Goal: Information Seeking & Learning: Check status

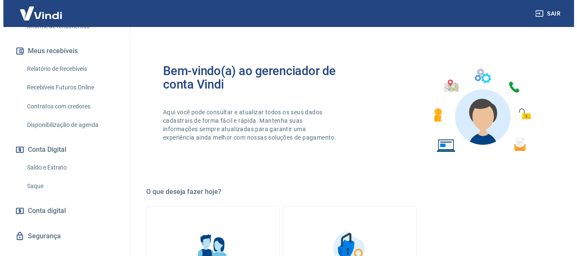
scroll to position [193, 0]
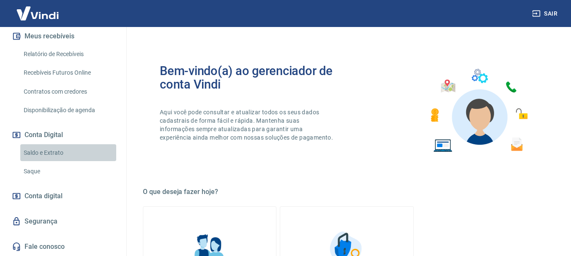
click at [68, 151] on link "Saldo e Extrato" at bounding box center [68, 152] width 96 height 17
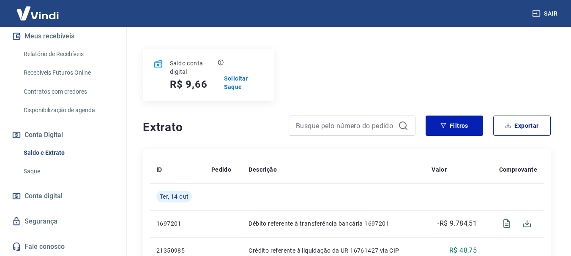
scroll to position [84, 0]
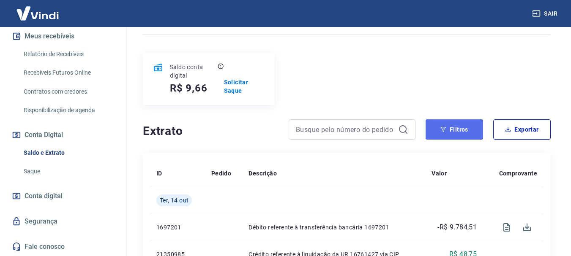
click at [454, 130] on button "Filtros" at bounding box center [453, 130] width 57 height 20
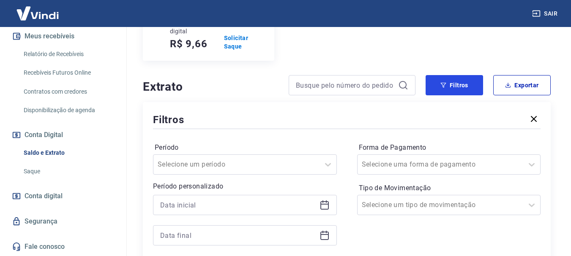
scroll to position [169, 0]
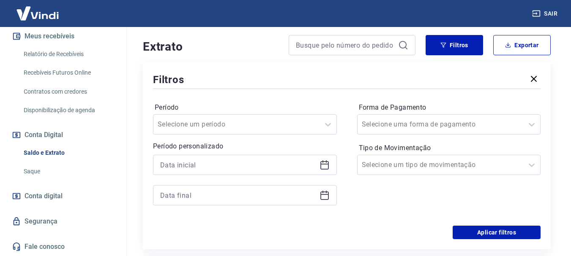
click at [325, 163] on icon at bounding box center [324, 165] width 10 height 10
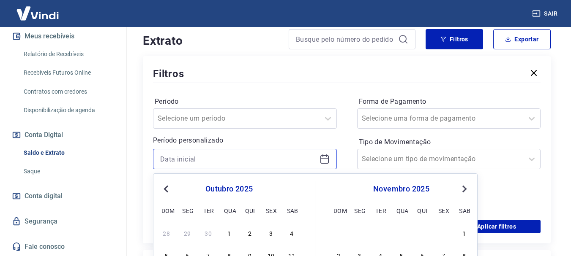
scroll to position [253, 0]
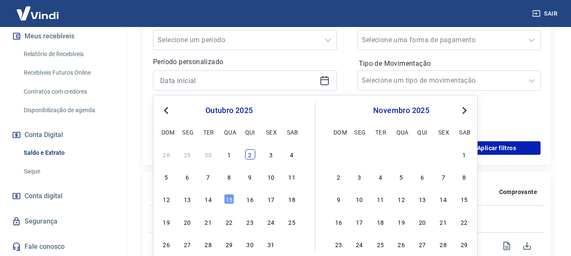
click at [245, 158] on div "2" at bounding box center [250, 155] width 10 height 10
type input "[DATE]"
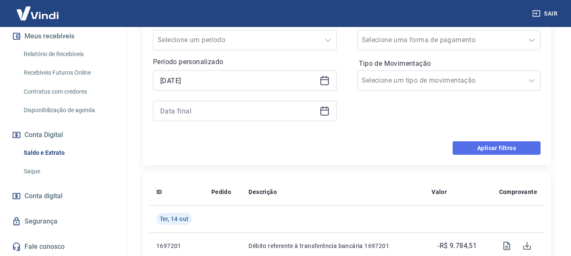
click at [493, 147] on button "Aplicar filtros" at bounding box center [496, 149] width 88 height 14
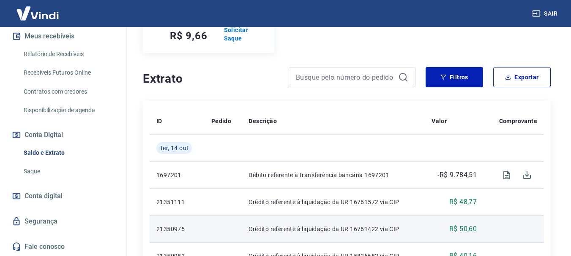
scroll to position [127, 0]
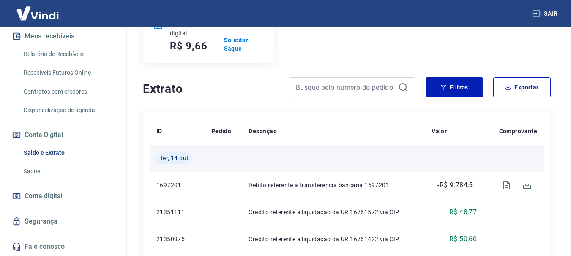
click at [389, 155] on td at bounding box center [333, 158] width 183 height 27
click at [185, 159] on span "Ter, 14 out" at bounding box center [174, 158] width 29 height 8
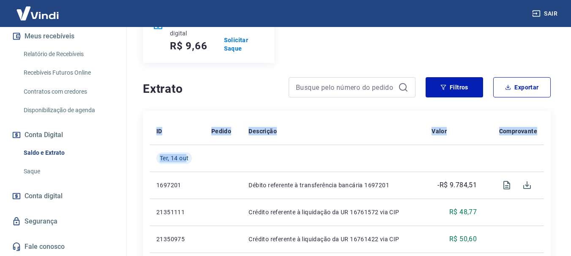
drag, startPoint x: 185, startPoint y: 159, endPoint x: 149, endPoint y: 158, distance: 36.8
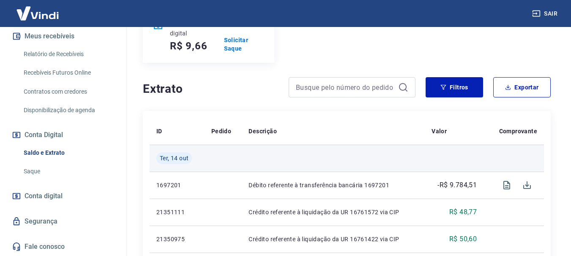
click at [212, 158] on td at bounding box center [223, 158] width 38 height 27
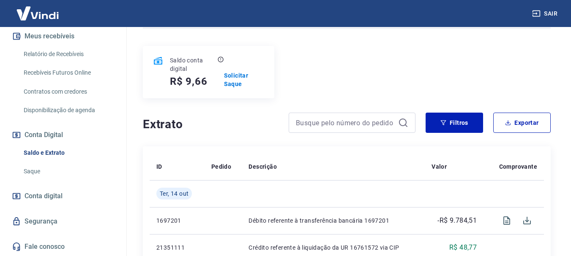
scroll to position [42, 0]
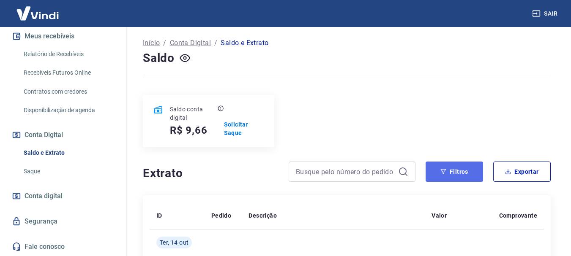
click at [456, 174] on button "Filtros" at bounding box center [453, 172] width 57 height 20
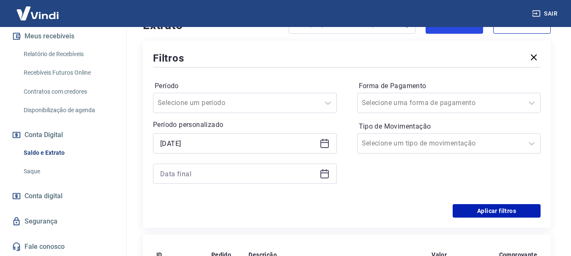
scroll to position [211, 0]
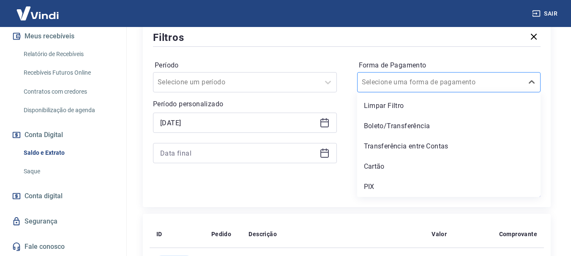
click at [475, 80] on div at bounding box center [441, 82] width 158 height 12
click at [420, 169] on div "Cartão" at bounding box center [449, 166] width 184 height 17
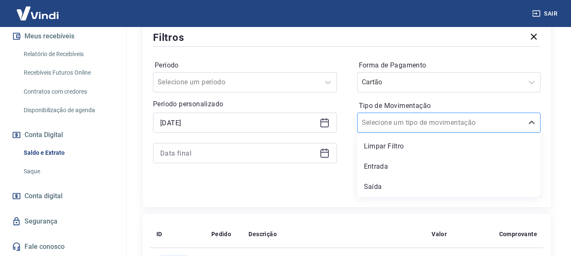
click at [403, 123] on input "Tipo de Movimentação" at bounding box center [404, 123] width 85 height 10
click at [275, 85] on div at bounding box center [237, 82] width 158 height 12
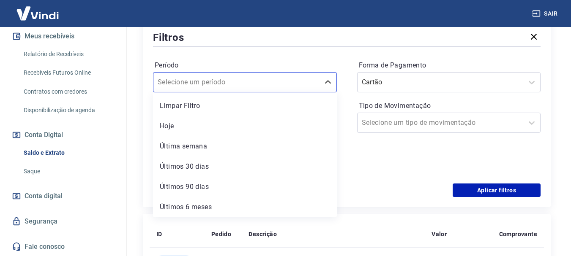
drag, startPoint x: 204, startPoint y: 149, endPoint x: 401, endPoint y: 173, distance: 197.9
click at [206, 149] on div "Última semana" at bounding box center [245, 146] width 184 height 17
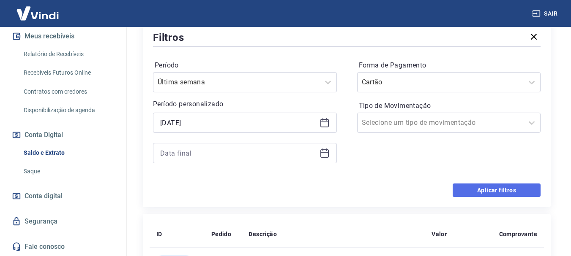
click at [494, 187] on button "Aplicar filtros" at bounding box center [496, 191] width 88 height 14
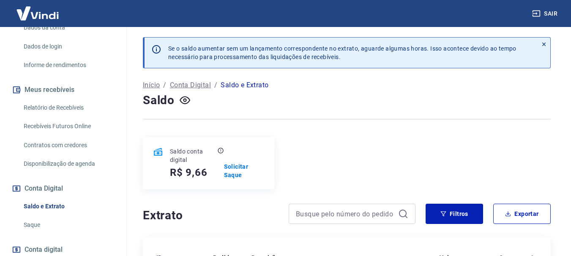
scroll to position [67, 0]
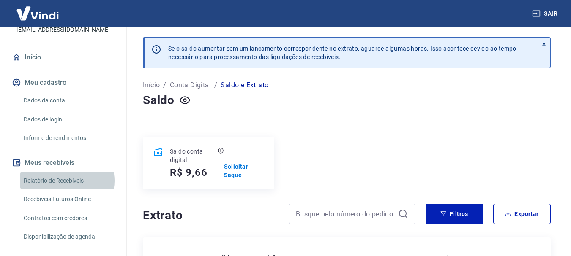
click at [67, 181] on link "Relatório de Recebíveis" at bounding box center [68, 180] width 96 height 17
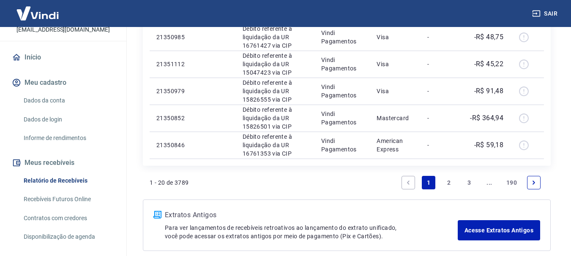
scroll to position [700, 0]
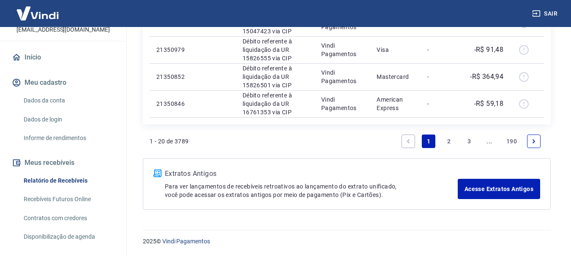
click at [446, 145] on link "2" at bounding box center [449, 142] width 14 height 14
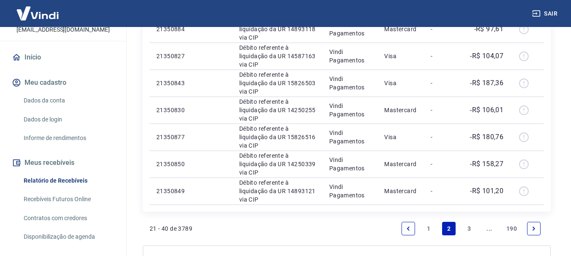
scroll to position [673, 0]
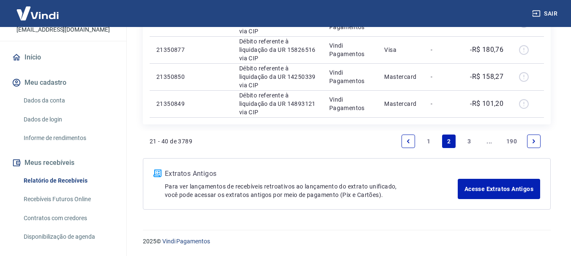
click at [473, 142] on link "3" at bounding box center [469, 142] width 14 height 14
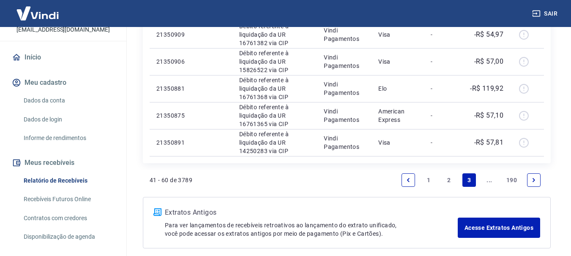
scroll to position [673, 0]
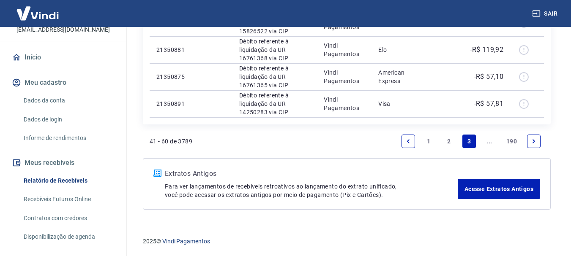
click at [543, 140] on li "Pagination" at bounding box center [533, 141] width 20 height 20
click at [535, 143] on icon "Next page" at bounding box center [534, 142] width 6 height 6
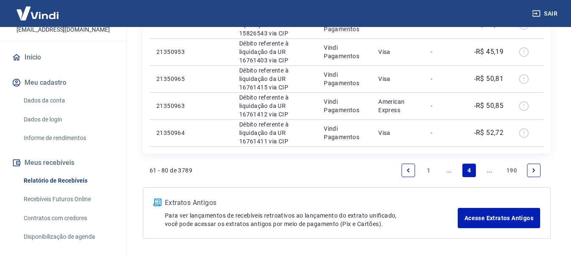
scroll to position [673, 0]
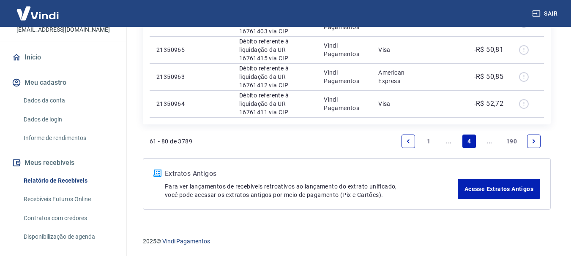
click at [529, 140] on link "Next page" at bounding box center [534, 142] width 14 height 14
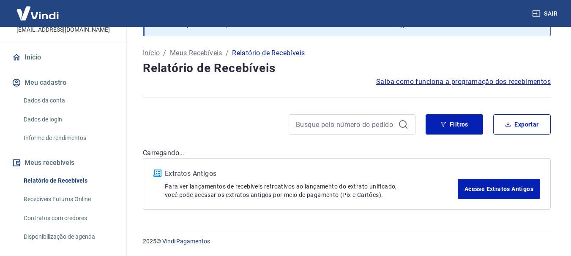
scroll to position [41, 0]
click at [532, 139] on div "Filtros Exportar" at bounding box center [347, 127] width 408 height 27
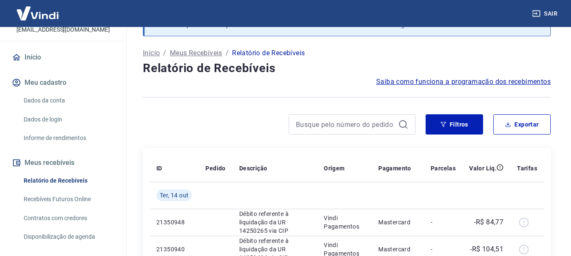
scroll to position [673, 0]
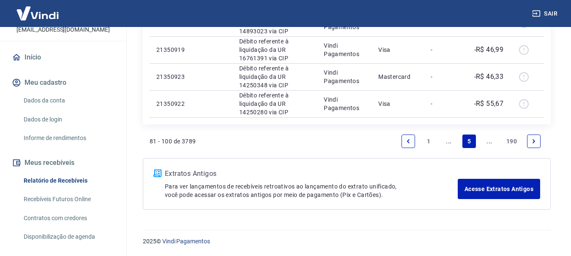
drag, startPoint x: 541, startPoint y: 143, endPoint x: 534, endPoint y: 145, distance: 6.7
click at [536, 144] on li "Pagination" at bounding box center [533, 141] width 20 height 20
click at [534, 145] on link "Next page" at bounding box center [534, 142] width 14 height 14
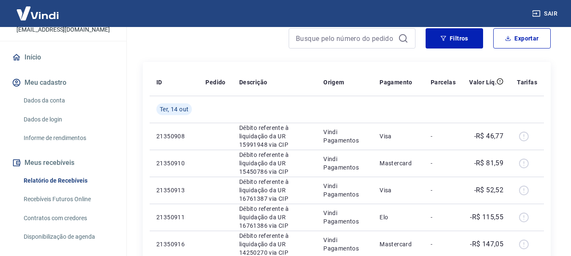
scroll to position [151, 0]
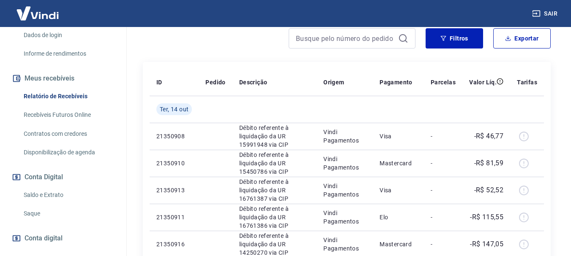
click at [79, 114] on link "Recebíveis Futuros Online" at bounding box center [68, 114] width 96 height 17
click at [56, 192] on link "Saldo e Extrato" at bounding box center [68, 195] width 96 height 17
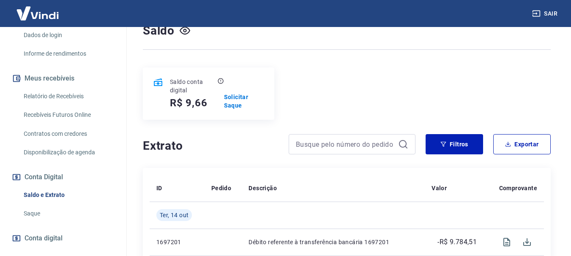
scroll to position [84, 0]
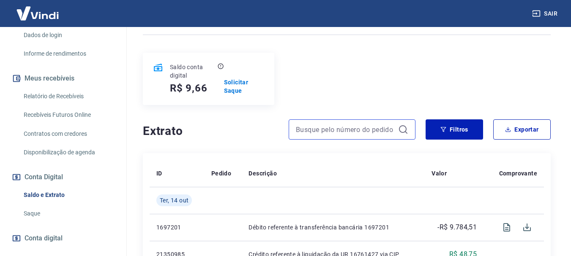
click at [337, 133] on input at bounding box center [345, 129] width 99 height 13
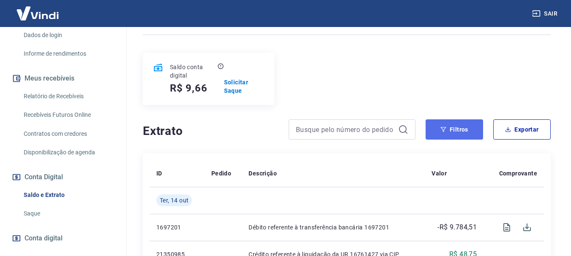
click at [472, 124] on button "Filtros" at bounding box center [453, 130] width 57 height 20
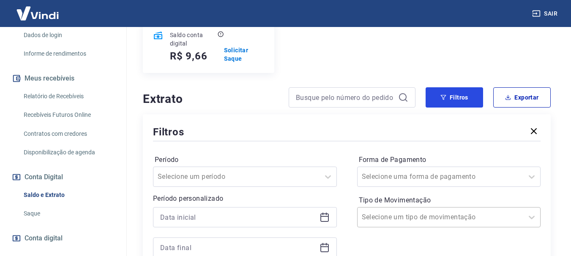
scroll to position [169, 0]
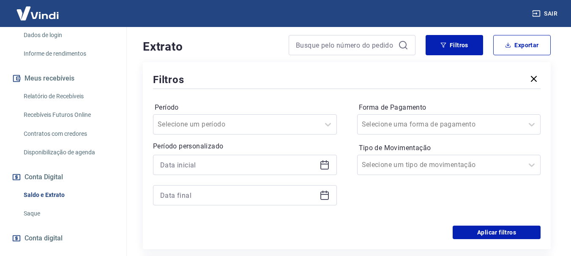
click at [293, 158] on div at bounding box center [245, 165] width 184 height 20
drag, startPoint x: 316, startPoint y: 166, endPoint x: 321, endPoint y: 166, distance: 5.6
click at [318, 166] on div at bounding box center [245, 165] width 184 height 20
click at [322, 166] on icon at bounding box center [324, 165] width 10 height 10
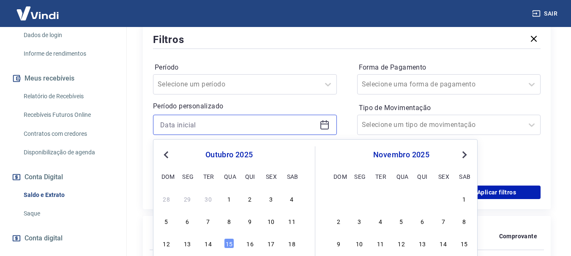
scroll to position [211, 0]
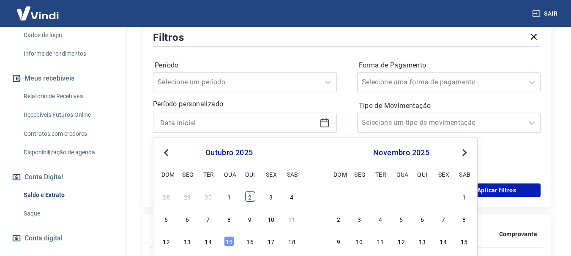
click at [252, 199] on div "2" at bounding box center [250, 197] width 10 height 10
type input "[DATE]"
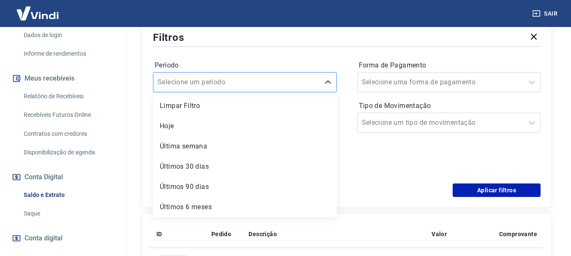
click at [284, 85] on div at bounding box center [237, 82] width 158 height 12
click at [256, 163] on div "Últimos 30 dias" at bounding box center [245, 166] width 184 height 17
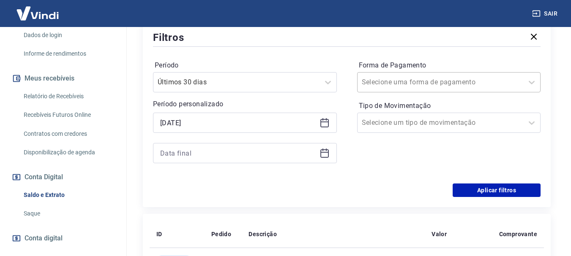
click at [474, 82] on div at bounding box center [441, 82] width 158 height 12
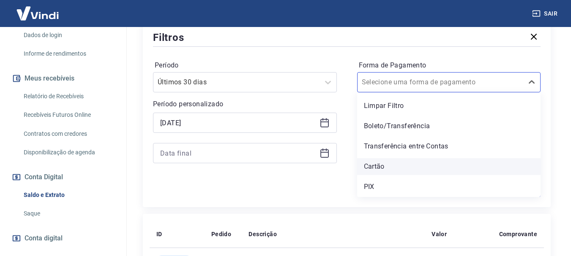
click at [394, 171] on div "Cartão" at bounding box center [449, 166] width 184 height 17
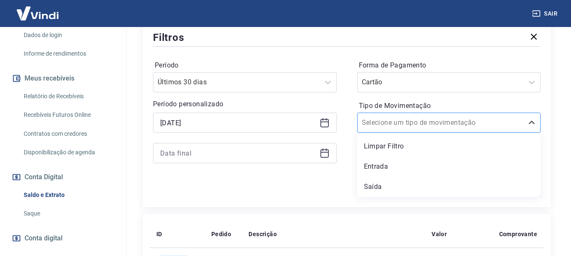
click at [417, 123] on input "Tipo de Movimentação" at bounding box center [404, 123] width 85 height 10
click at [377, 168] on div "Entrada" at bounding box center [449, 166] width 184 height 17
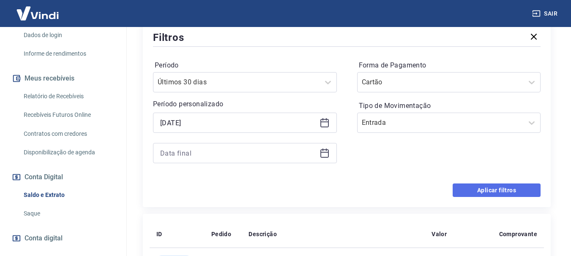
click at [519, 195] on button "Aplicar filtros" at bounding box center [496, 191] width 88 height 14
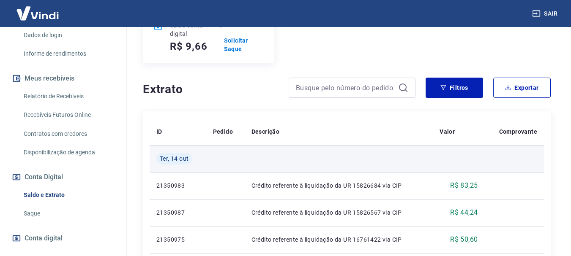
scroll to position [84, 0]
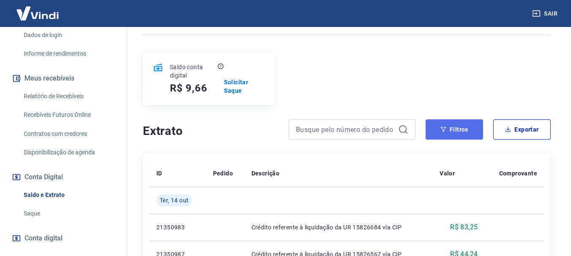
click at [447, 133] on button "Filtros" at bounding box center [453, 130] width 57 height 20
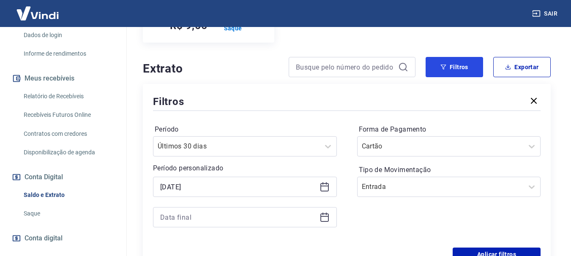
scroll to position [211, 0]
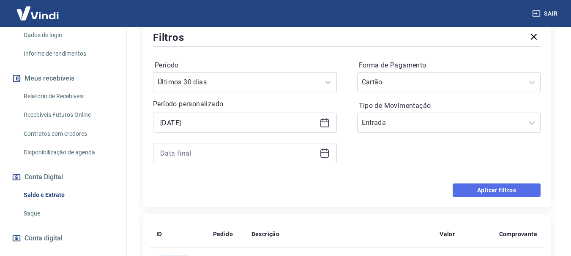
click at [481, 190] on button "Aplicar filtros" at bounding box center [496, 191] width 88 height 14
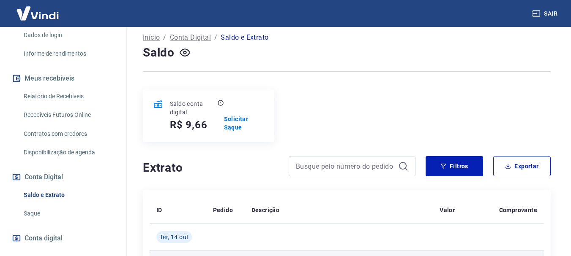
scroll to position [0, 0]
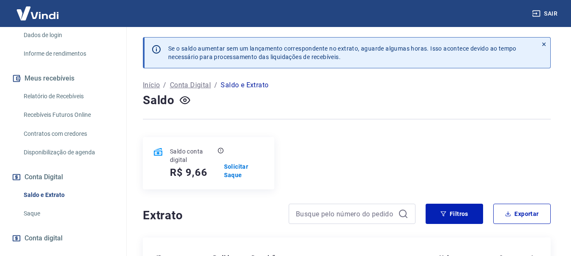
click at [72, 95] on link "Relatório de Recebíveis" at bounding box center [68, 96] width 96 height 17
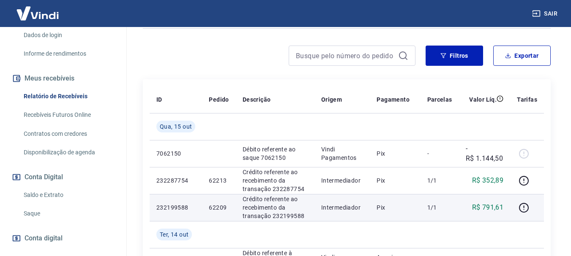
scroll to position [84, 0]
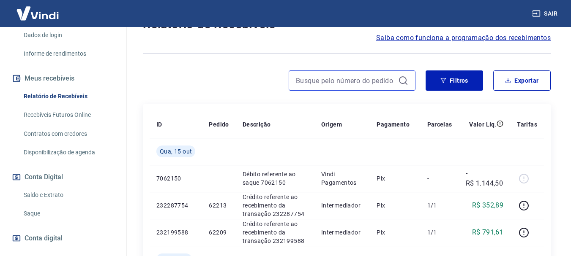
click at [349, 86] on input at bounding box center [345, 80] width 99 height 13
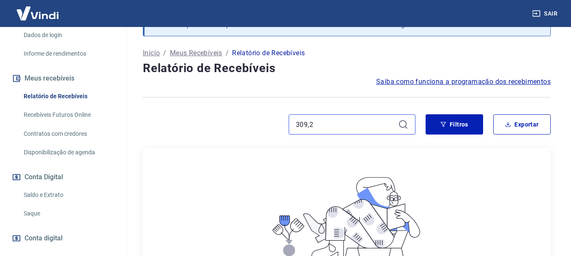
scroll to position [84, 0]
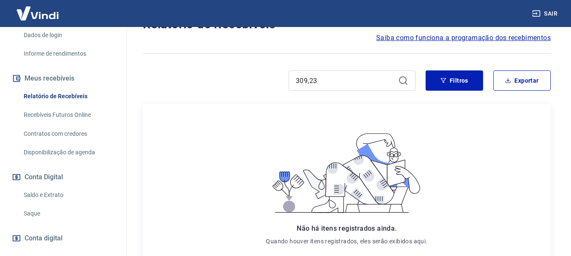
drag, startPoint x: 344, startPoint y: 77, endPoint x: 257, endPoint y: 77, distance: 87.0
click at [257, 77] on div "309,23" at bounding box center [279, 81] width 272 height 20
click at [346, 86] on input "309,23" at bounding box center [345, 80] width 99 height 13
drag, startPoint x: 345, startPoint y: 86, endPoint x: 335, endPoint y: 84, distance: 10.6
click at [338, 85] on input "309,23" at bounding box center [345, 80] width 99 height 13
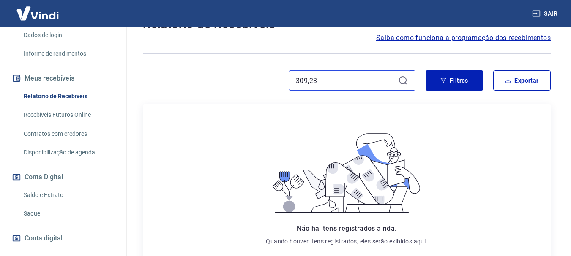
click at [333, 84] on input "309,23" at bounding box center [345, 80] width 99 height 13
type input "3"
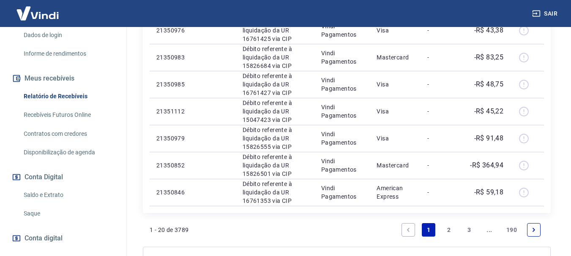
scroll to position [700, 0]
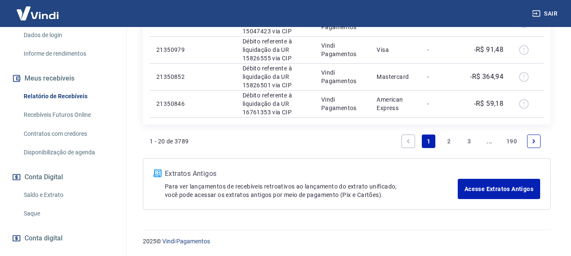
click at [487, 143] on link "..." at bounding box center [489, 142] width 14 height 14
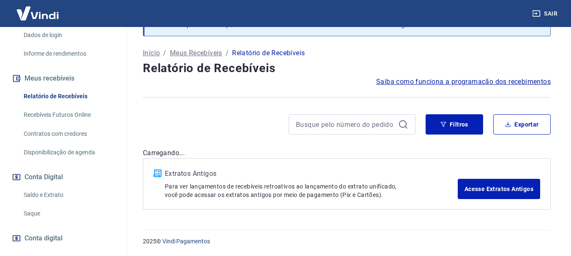
click at [535, 142] on div "Após o envio das liquidações aparecerem no Relatório de Recebíveis, elas podem …" at bounding box center [347, 103] width 428 height 234
click at [534, 143] on div "Após o envio das liquidações aparecerem no Relatório de Recebíveis, elas podem …" at bounding box center [347, 103] width 428 height 234
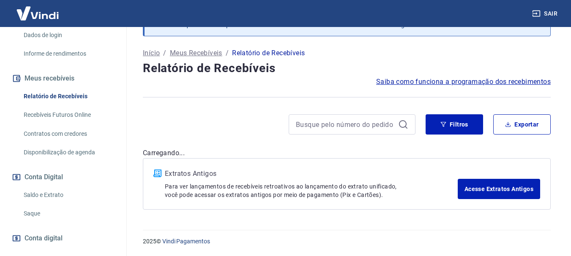
click at [534, 143] on div "Após o envio das liquidações aparecerem no Relatório de Recebíveis, elas podem …" at bounding box center [347, 103] width 428 height 234
drag, startPoint x: 534, startPoint y: 143, endPoint x: 514, endPoint y: 161, distance: 26.7
click at [534, 143] on div "Após o envio das liquidações aparecerem no Relatório de Recebíveis, elas podem …" at bounding box center [347, 103] width 428 height 234
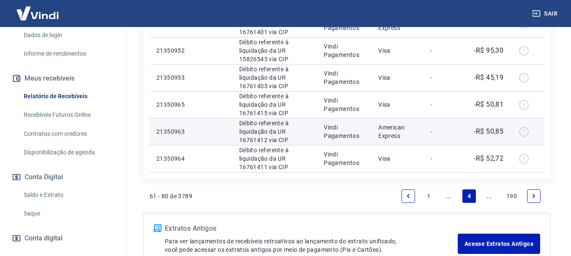
scroll to position [673, 0]
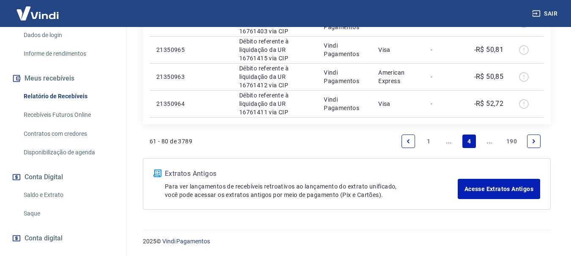
click at [531, 142] on icon "Next page" at bounding box center [534, 142] width 6 height 6
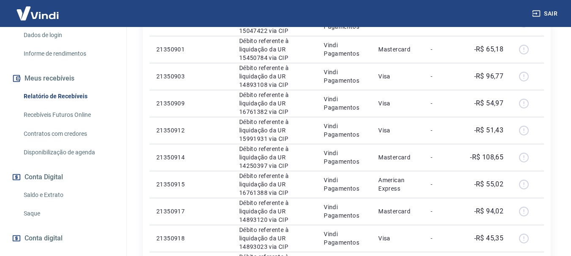
scroll to position [673, 0]
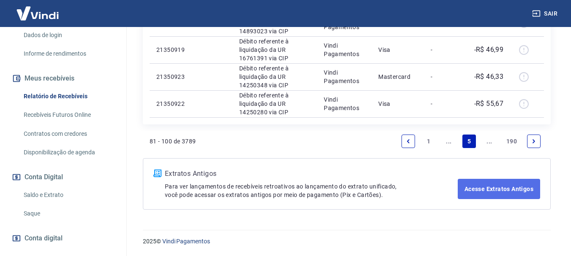
click at [501, 187] on link "Acesse Extratos Antigos" at bounding box center [498, 189] width 82 height 20
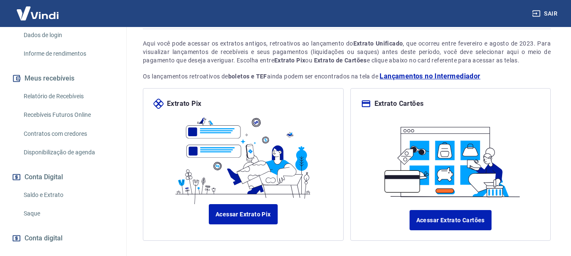
scroll to position [94, 0]
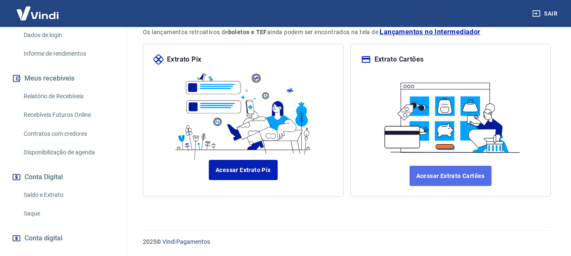
click at [449, 172] on link "Acessar Extrato Cartões" at bounding box center [450, 176] width 82 height 20
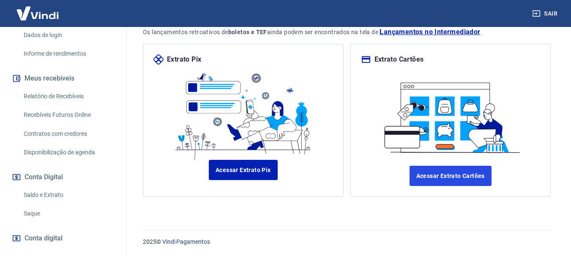
scroll to position [193, 0]
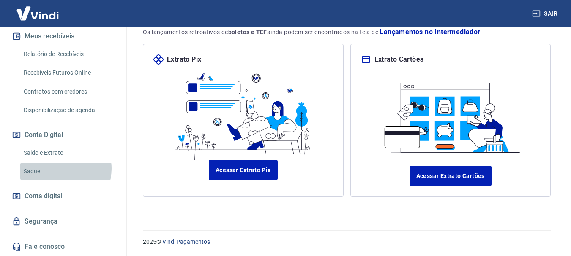
click at [58, 169] on link "Saque" at bounding box center [68, 171] width 96 height 17
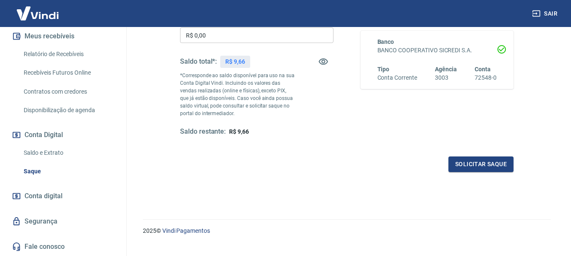
scroll to position [169, 0]
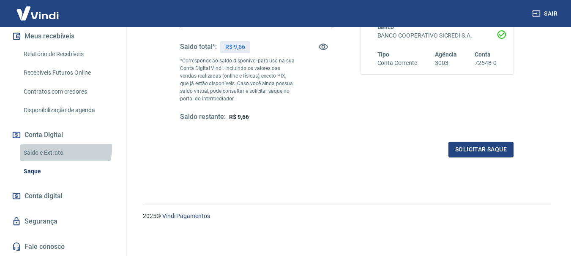
click at [60, 148] on link "Saldo e Extrato" at bounding box center [68, 152] width 96 height 17
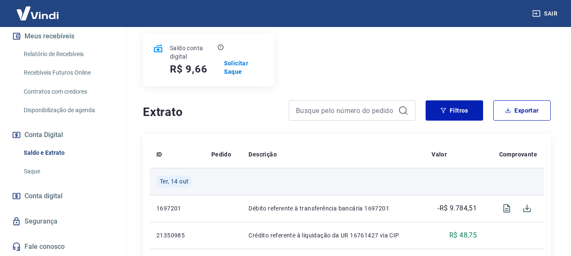
scroll to position [84, 0]
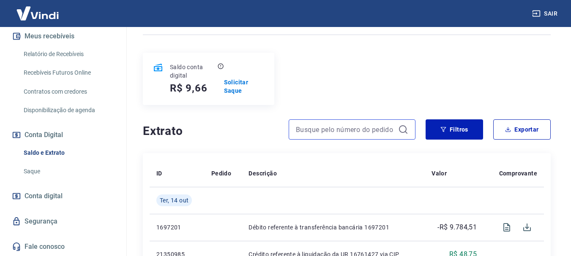
click at [336, 135] on input at bounding box center [345, 129] width 99 height 13
type input "3"
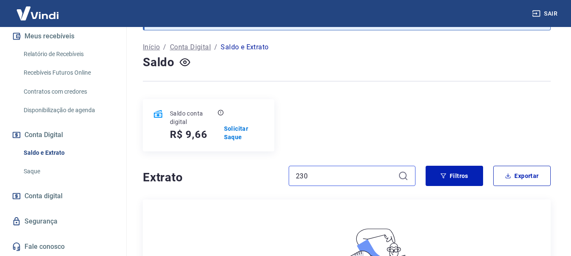
scroll to position [84, 0]
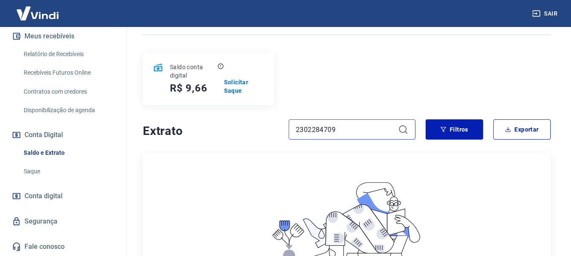
type input "2302284709"
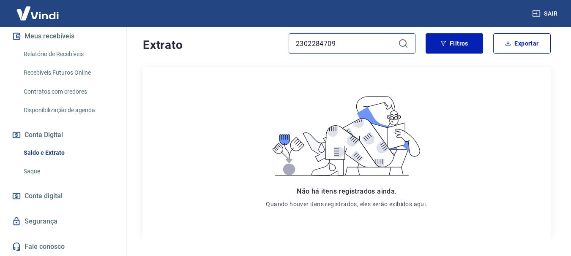
scroll to position [35, 0]
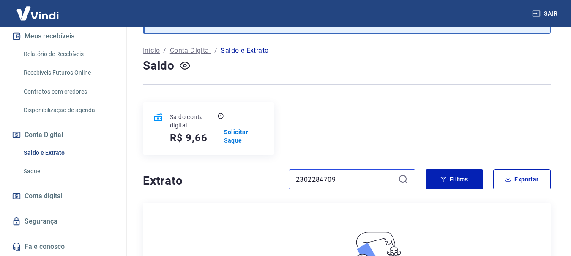
drag, startPoint x: 342, startPoint y: 180, endPoint x: 289, endPoint y: 186, distance: 53.6
click at [257, 193] on div "Extrato 2302284709 Filtros Exportar" at bounding box center [347, 182] width 408 height 27
type input "1048251"
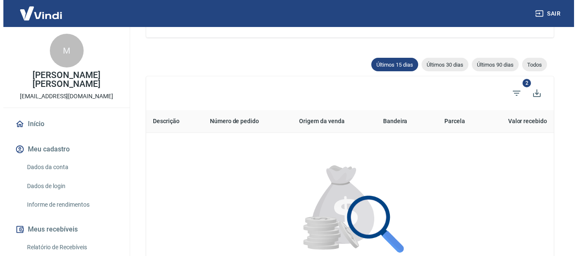
scroll to position [112, 0]
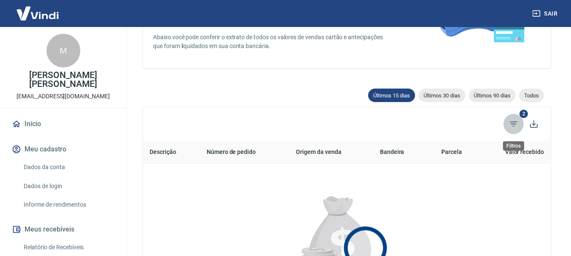
click at [515, 126] on icon "Filtros" at bounding box center [513, 124] width 10 height 10
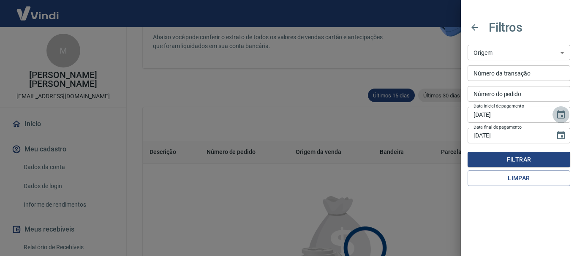
click at [561, 117] on icon "Choose date, selected date is 30 de set de 2025" at bounding box center [561, 115] width 10 height 10
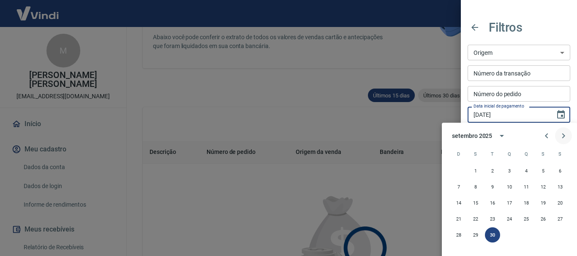
click at [563, 138] on icon "Next month" at bounding box center [563, 135] width 3 height 5
click at [529, 172] on button "2" at bounding box center [526, 170] width 15 height 15
type input "[DATE]"
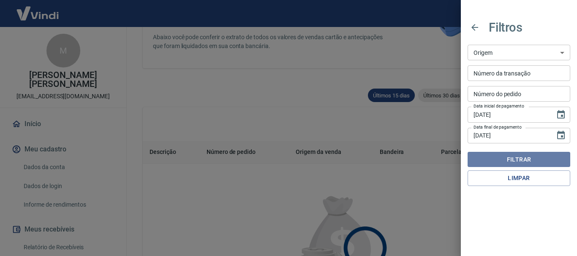
click at [528, 161] on button "Filtrar" at bounding box center [519, 160] width 103 height 16
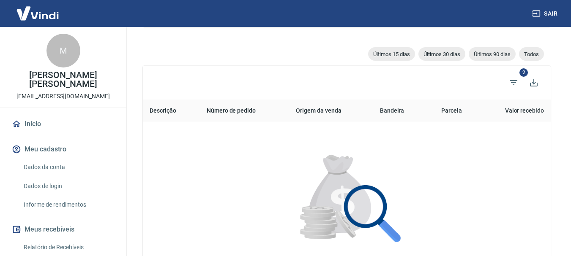
scroll to position [196, 0]
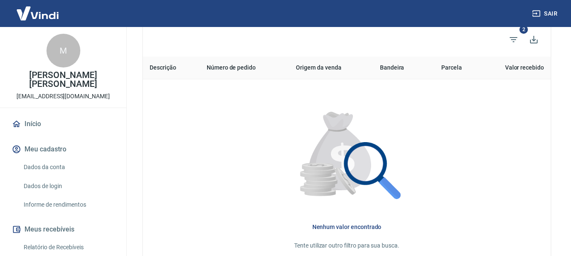
click at [325, 71] on th "Origem da venda" at bounding box center [331, 68] width 84 height 23
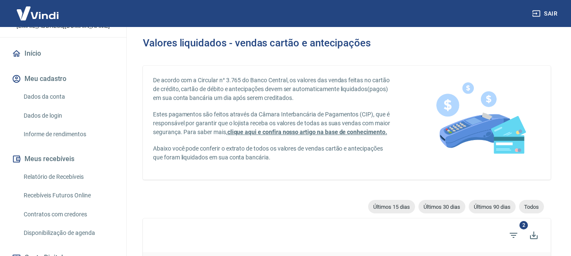
scroll to position [169, 0]
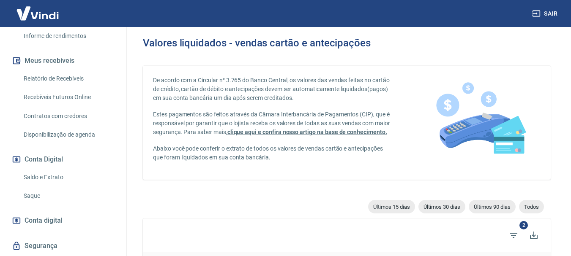
click at [78, 81] on link "Relatório de Recebíveis" at bounding box center [68, 78] width 96 height 17
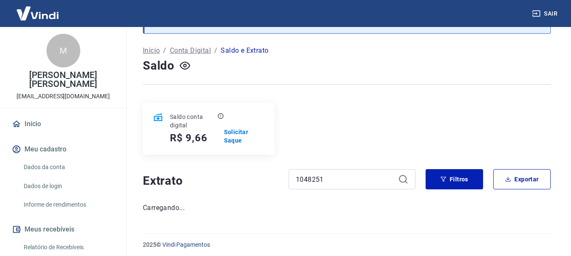
scroll to position [193, 0]
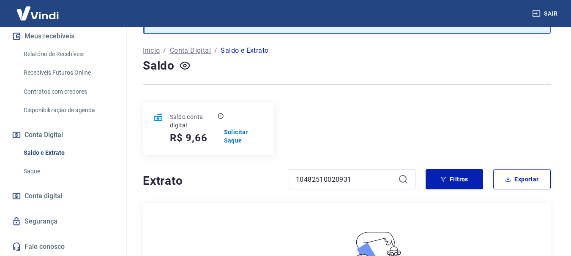
type input "10482510020931"
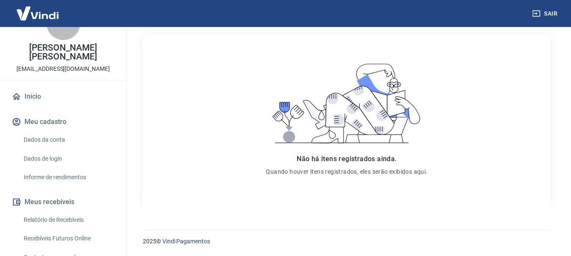
scroll to position [42, 0]
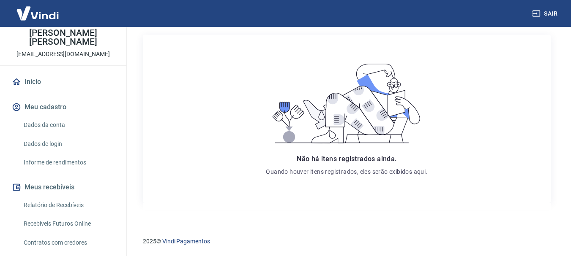
drag, startPoint x: 68, startPoint y: 209, endPoint x: 97, endPoint y: 188, distance: 35.9
click at [68, 209] on link "Relatório de Recebíveis" at bounding box center [68, 205] width 96 height 17
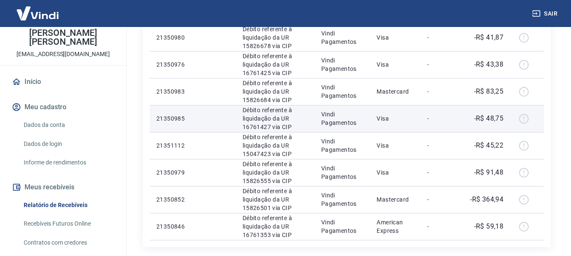
scroll to position [700, 0]
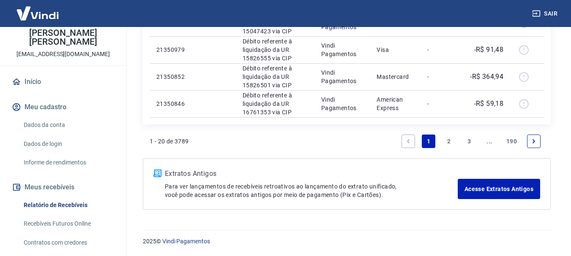
click at [444, 144] on link "2" at bounding box center [449, 142] width 14 height 14
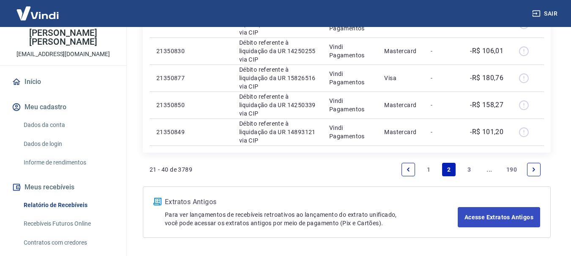
scroll to position [673, 0]
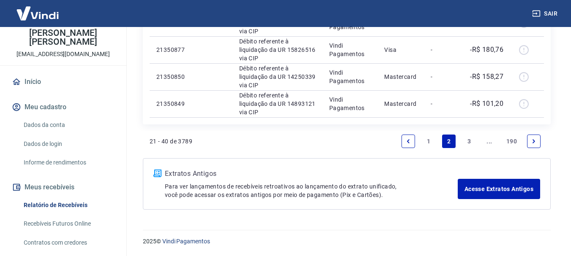
click at [465, 144] on link "3" at bounding box center [469, 142] width 14 height 14
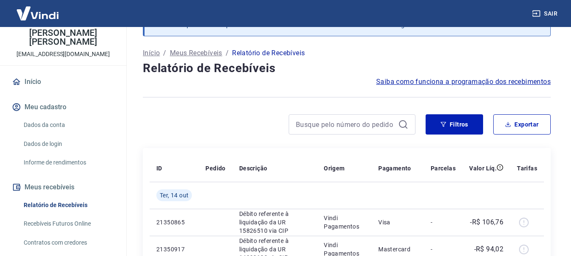
scroll to position [673, 0]
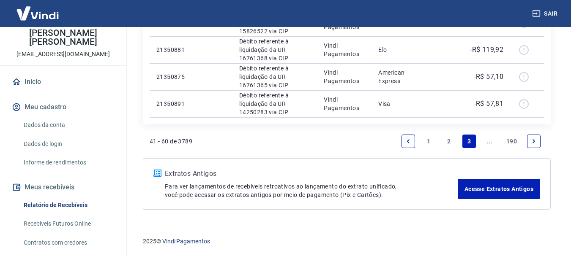
click at [529, 141] on link "Next page" at bounding box center [534, 142] width 14 height 14
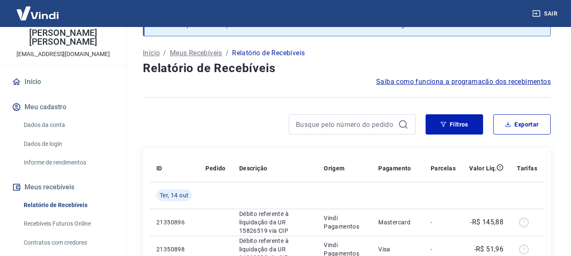
scroll to position [673, 0]
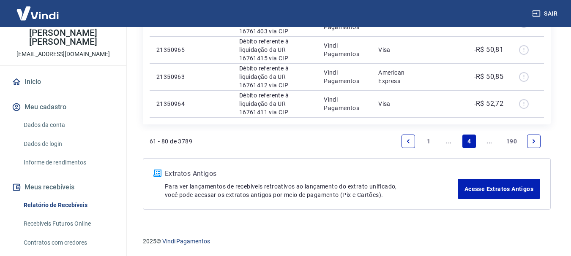
click at [536, 147] on link "Next page" at bounding box center [534, 142] width 14 height 14
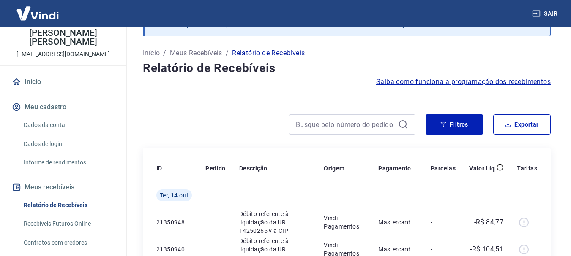
scroll to position [673, 0]
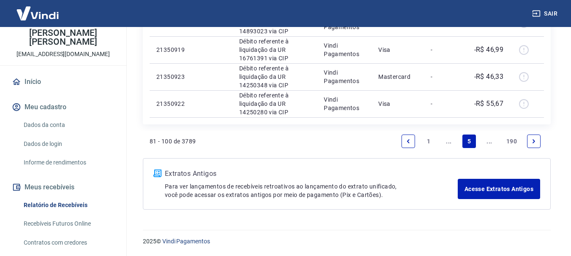
click at [536, 147] on link "Next page" at bounding box center [534, 142] width 14 height 14
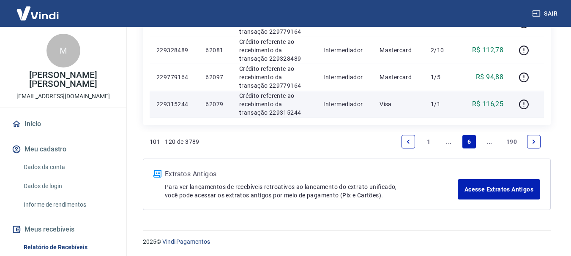
scroll to position [673, 0]
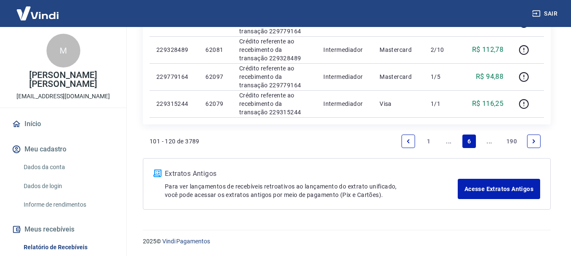
click at [536, 142] on icon "Next page" at bounding box center [534, 142] width 6 height 6
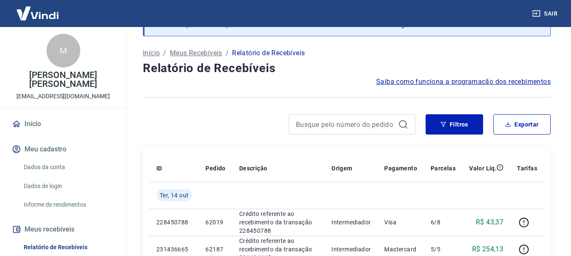
scroll to position [673, 0]
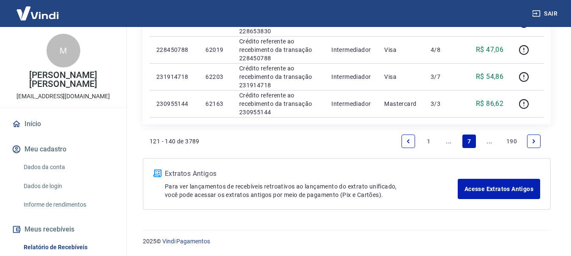
click at [533, 143] on icon "Next page" at bounding box center [533, 141] width 3 height 4
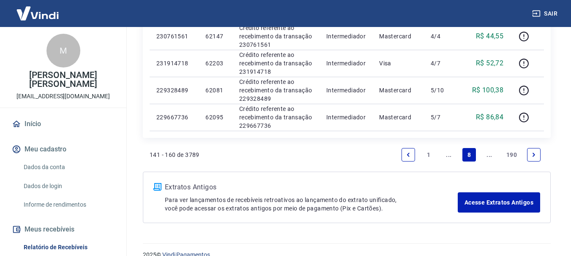
scroll to position [673, 0]
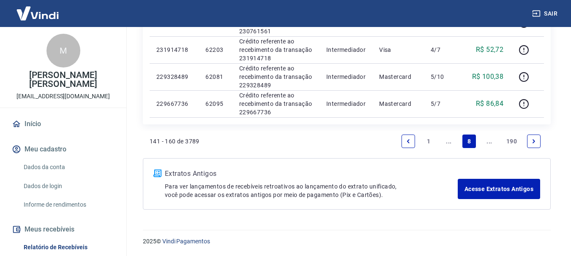
click at [77, 227] on button "Meus recebíveis" at bounding box center [63, 230] width 106 height 19
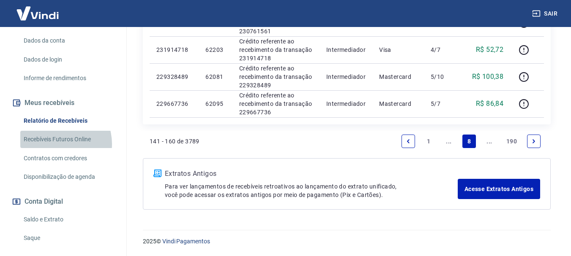
click at [57, 144] on link "Recebíveis Futuros Online" at bounding box center [68, 139] width 96 height 17
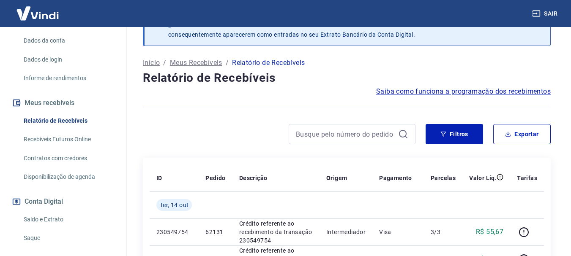
scroll to position [0, 0]
